Goal: Browse casually

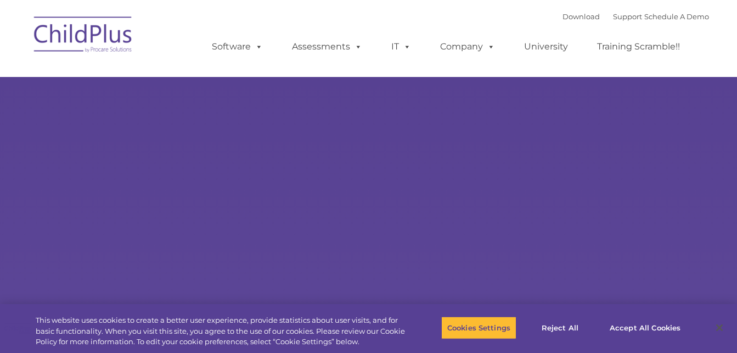
type input ""
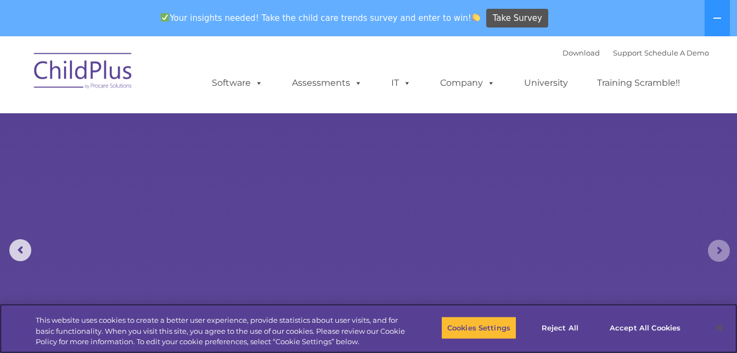
select select "MEDIUM"
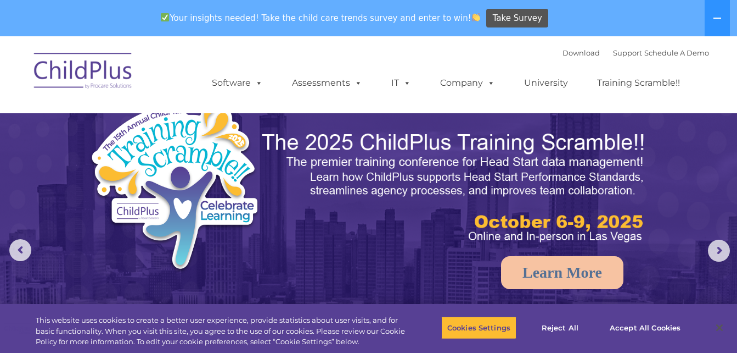
click at [720, 19] on icon at bounding box center [718, 18] width 8 height 1
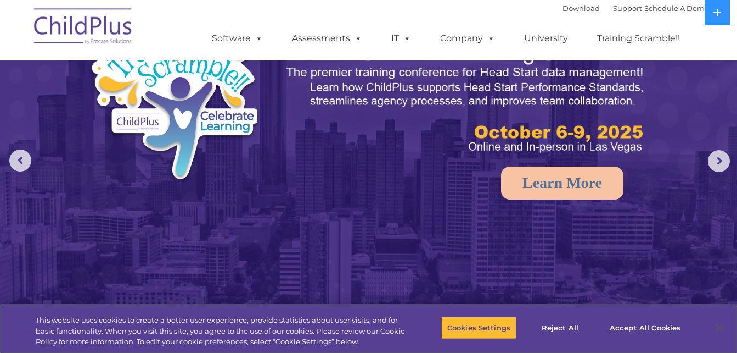
select select "MEDIUM"
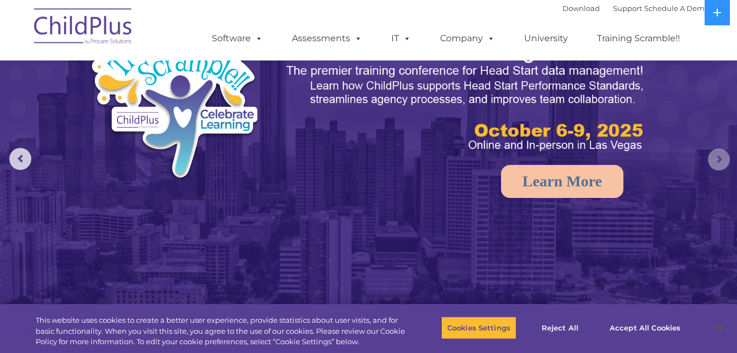
click at [722, 159] on rs-arrow at bounding box center [719, 159] width 22 height 22
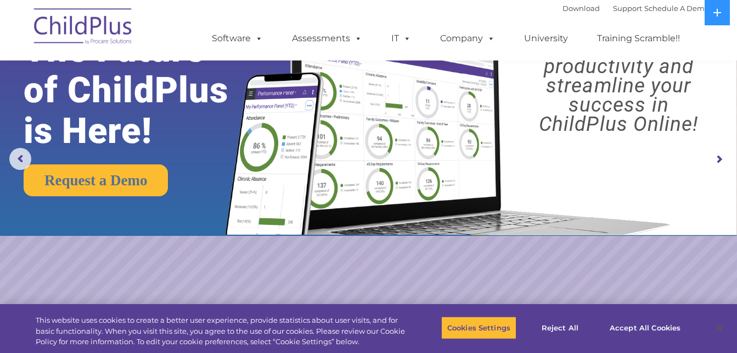
scroll to position [0, 0]
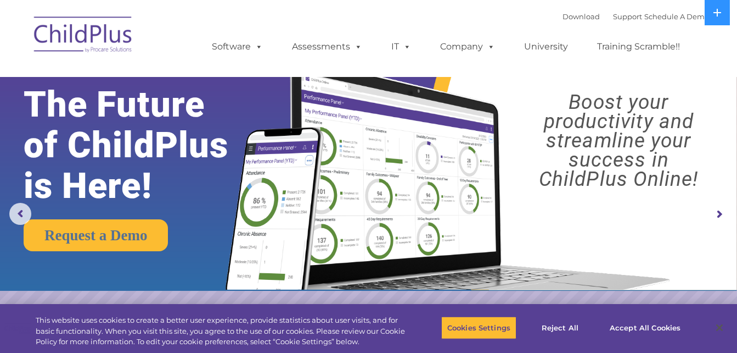
click at [720, 213] on rs-arrow at bounding box center [719, 214] width 22 height 22
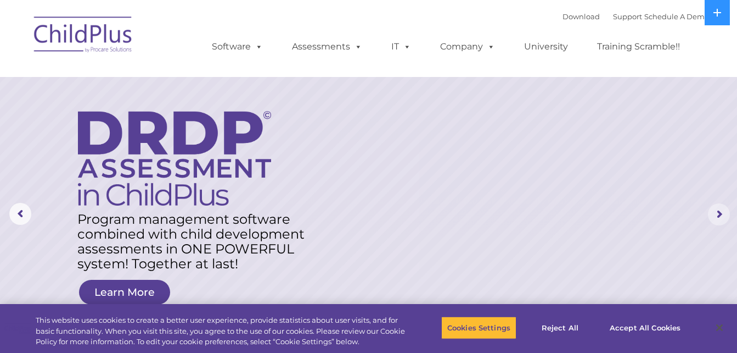
click at [720, 211] on rs-arrow at bounding box center [719, 214] width 22 height 22
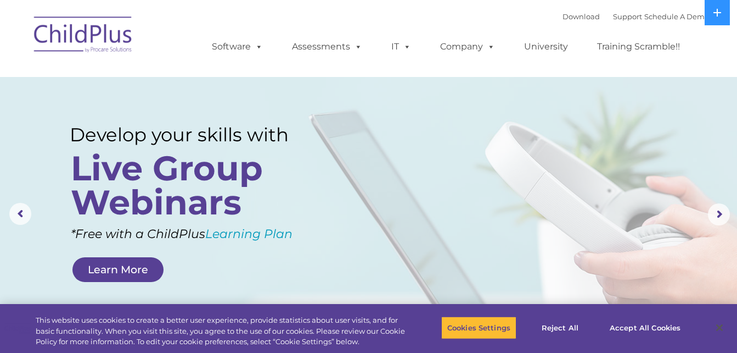
click at [720, 20] on button at bounding box center [717, 12] width 25 height 25
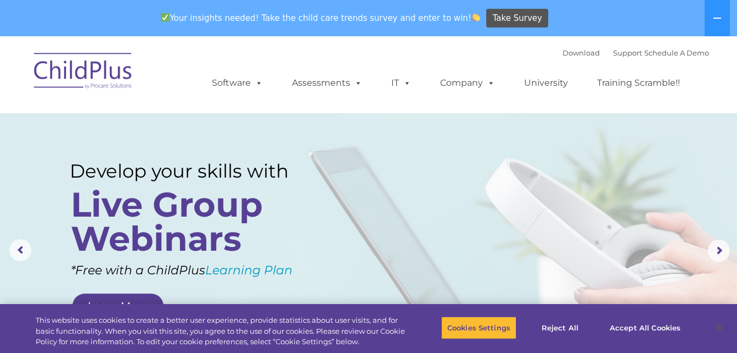
click at [715, 20] on icon at bounding box center [717, 18] width 9 height 9
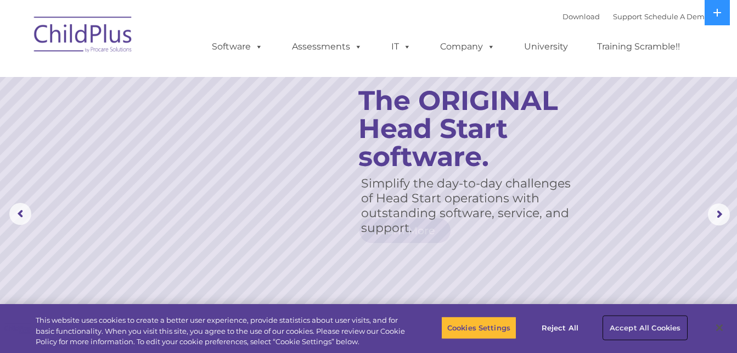
click at [658, 326] on button "Accept All Cookies" at bounding box center [645, 327] width 83 height 23
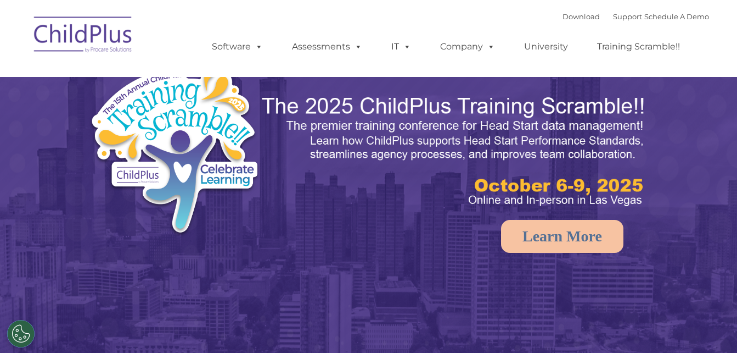
select select "MEDIUM"
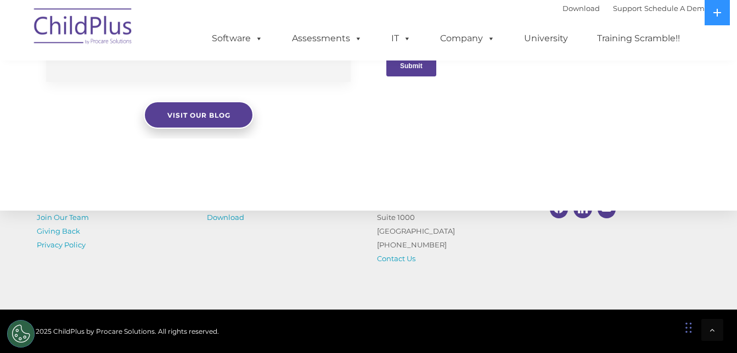
scroll to position [1198, 0]
